Goal: Find specific page/section: Find specific page/section

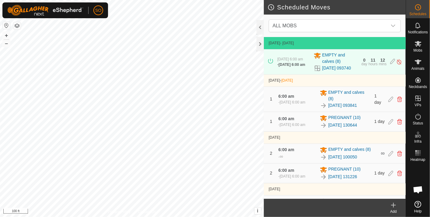
scroll to position [1806, 0]
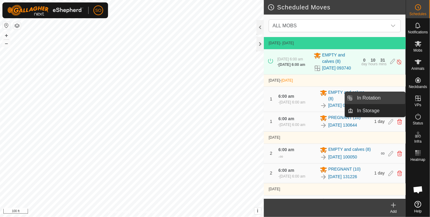
click at [385, 96] on link "In Rotation" at bounding box center [379, 98] width 52 height 12
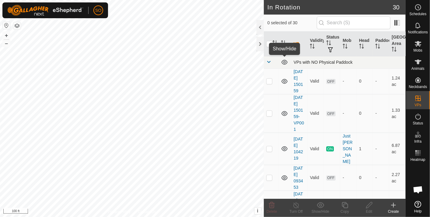
click at [284, 62] on icon at bounding box center [284, 62] width 6 height 5
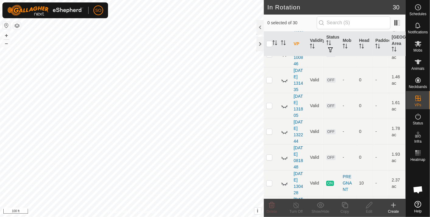
scroll to position [338, 0]
click at [285, 179] on icon at bounding box center [284, 182] width 7 height 7
